Goal: Find specific page/section: Find specific page/section

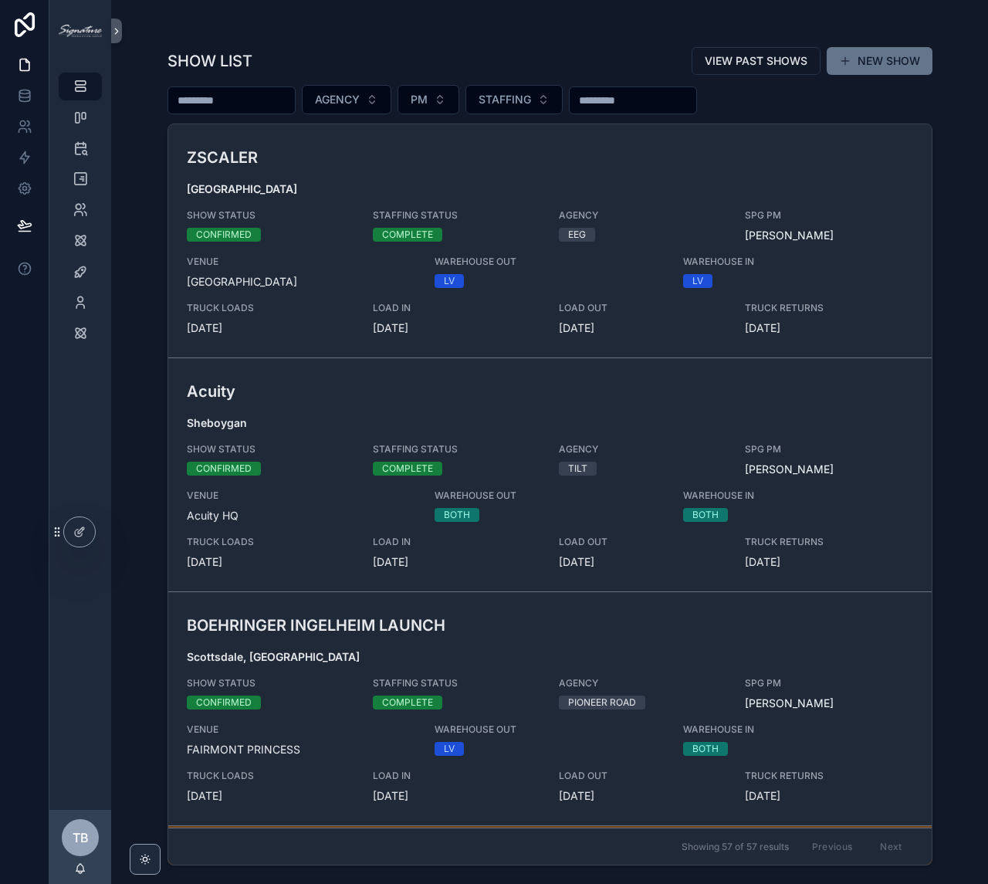
click at [250, 106] on input "scrollable content" at bounding box center [231, 101] width 127 height 22
type input "******"
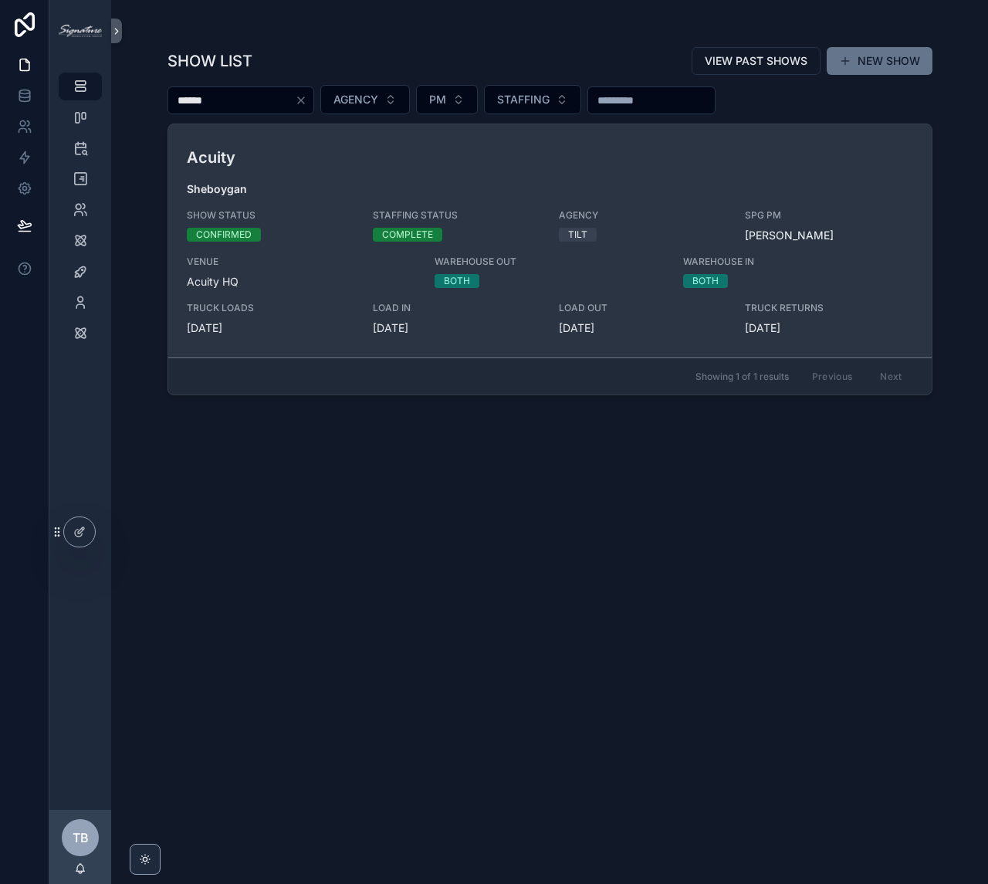
click at [388, 169] on div "Acuity Sheboygan SHOW STATUS CONFIRMED STAFFING STATUS COMPLETE AGENCY TILT SPG…" at bounding box center [550, 241] width 727 height 190
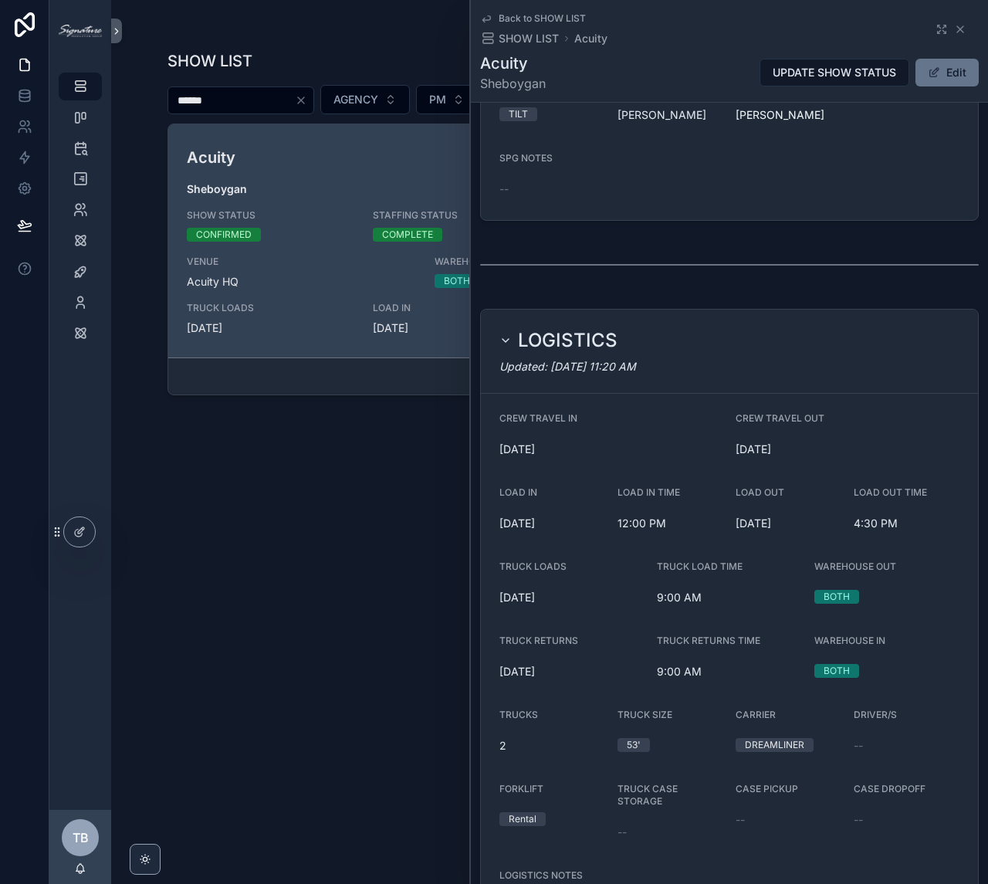
scroll to position [328, 0]
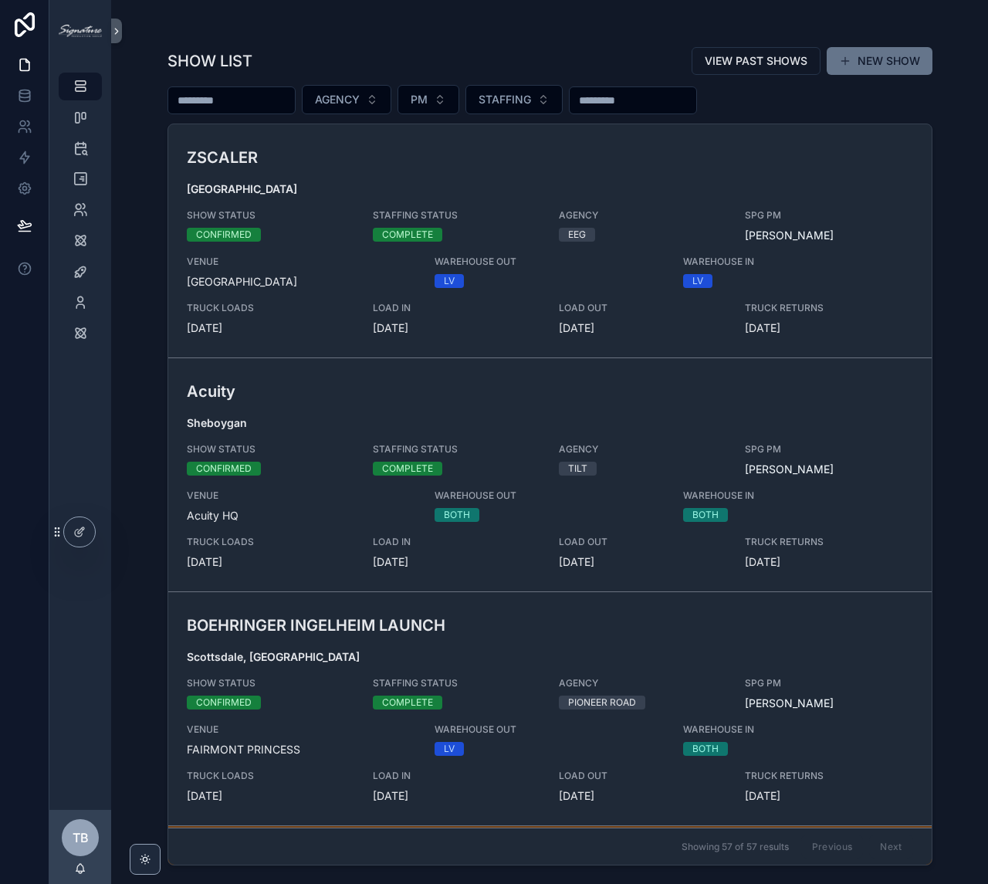
click at [85, 195] on div "SPG CONTRACTOR/STAFF" at bounding box center [80, 210] width 62 height 31
click at [74, 180] on icon "scrollable content" at bounding box center [80, 178] width 15 height 15
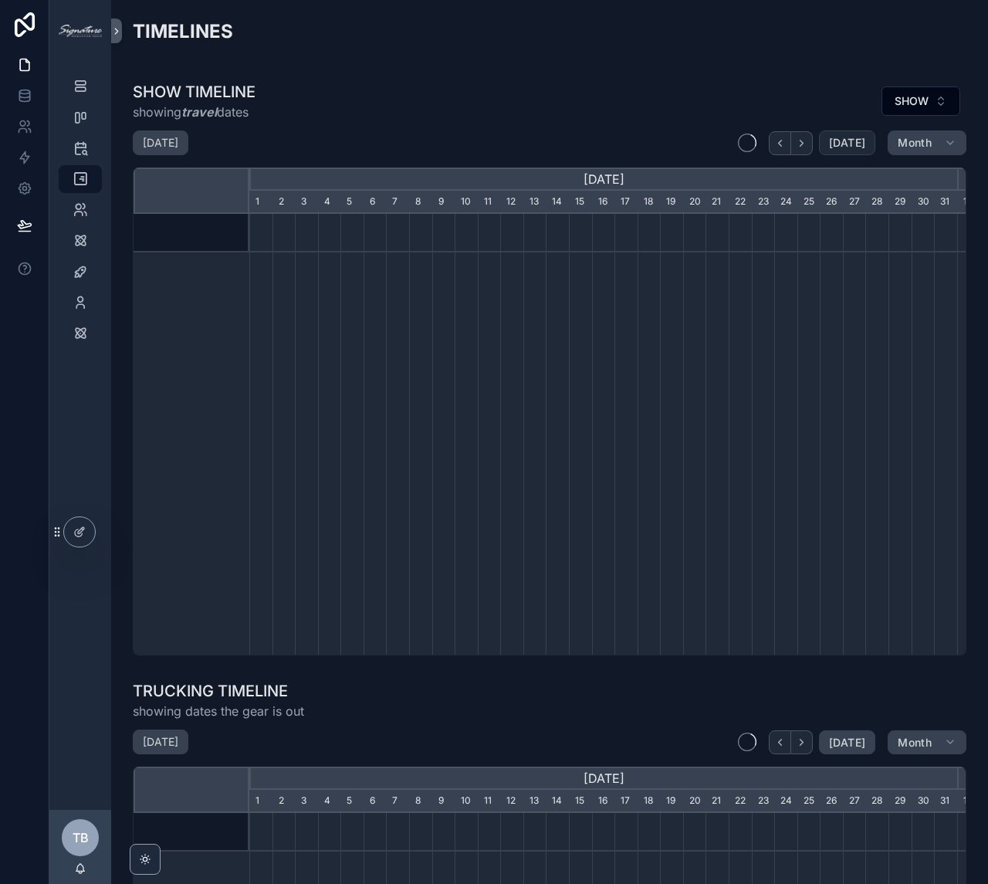
scroll to position [0, 708]
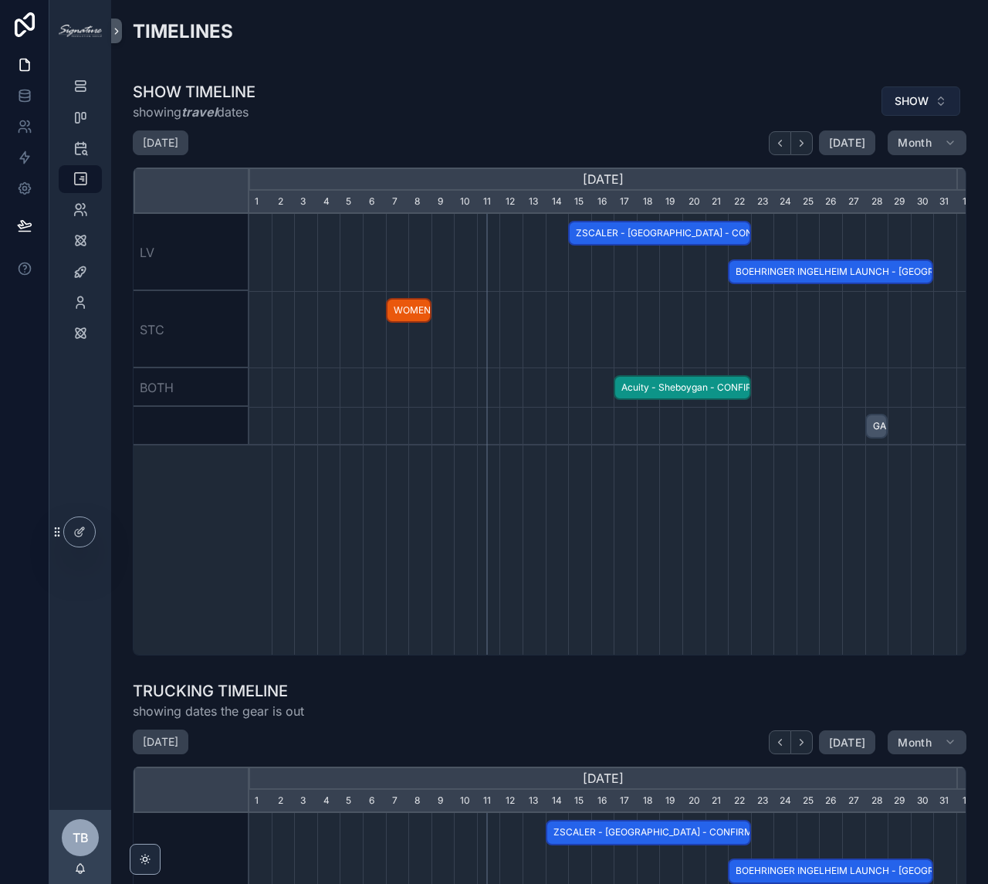
click at [906, 91] on button "SHOW" at bounding box center [921, 100] width 79 height 29
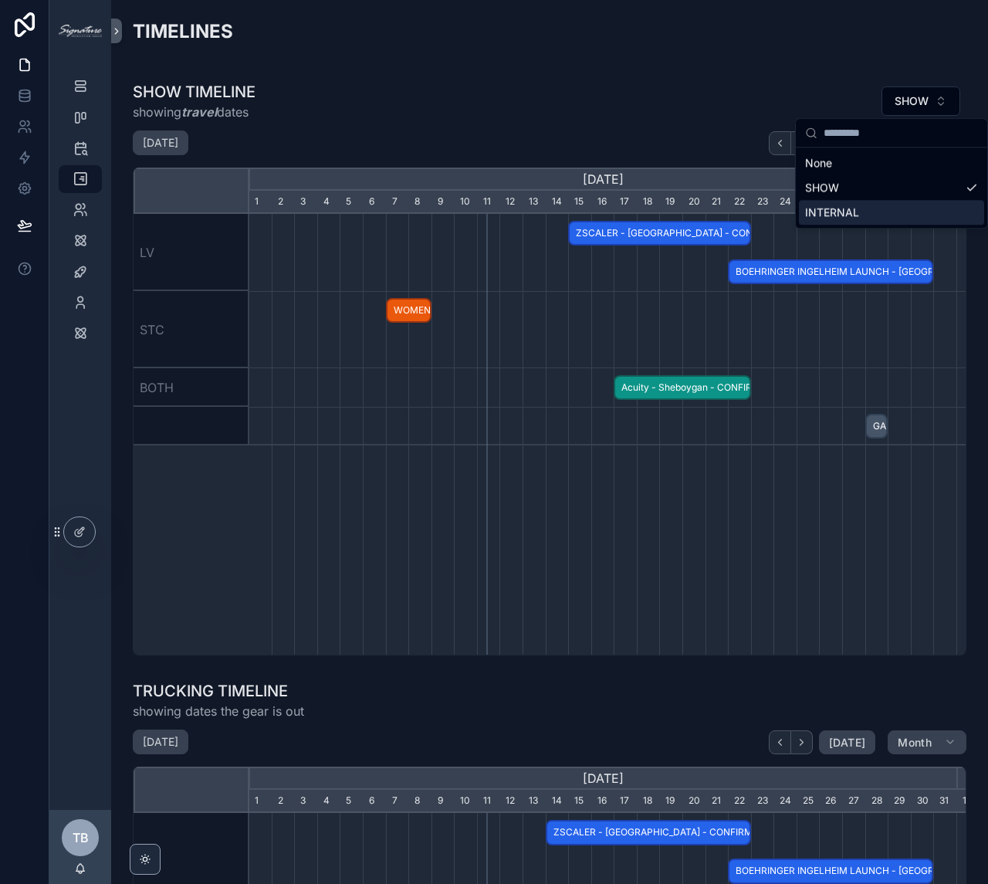
click at [876, 207] on div "INTERNAL" at bounding box center [891, 212] width 185 height 25
